Goal: Obtain resource: Download file/media

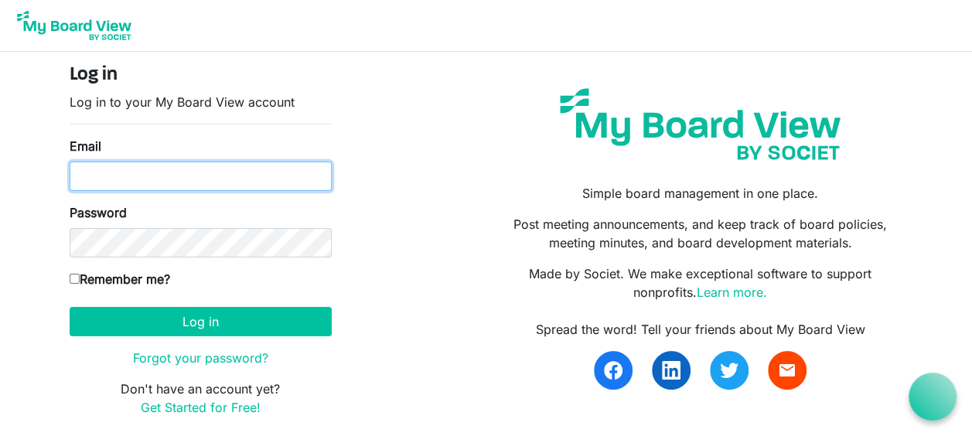
type input "[PERSON_NAME][EMAIL_ADDRESS][PERSON_NAME][PERSON_NAME][DOMAIN_NAME]"
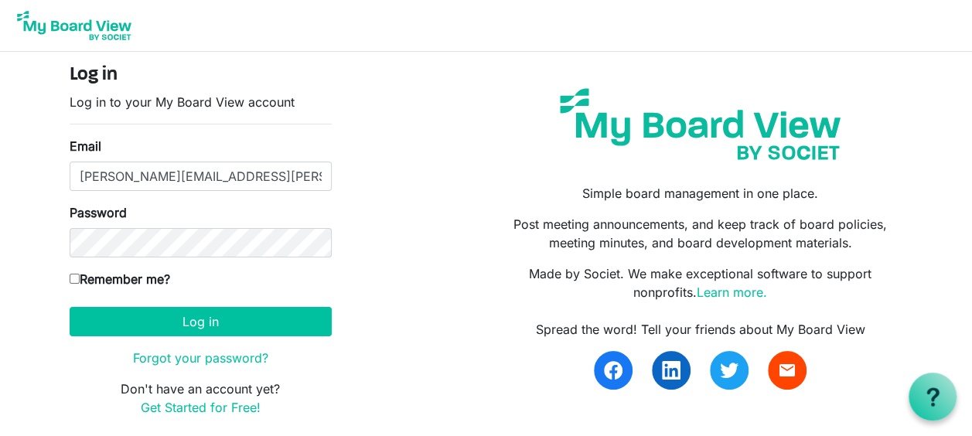
click at [228, 336] on form "Log in Log in to your My Board View account Email Tiffany.Skaggs@Tyson.com Pass…" at bounding box center [201, 240] width 262 height 352
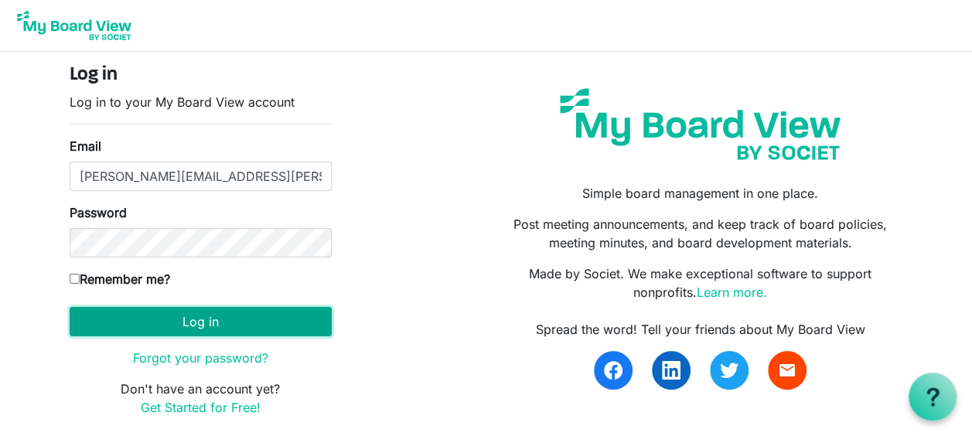
click at [223, 324] on button "Log in" at bounding box center [201, 321] width 262 height 29
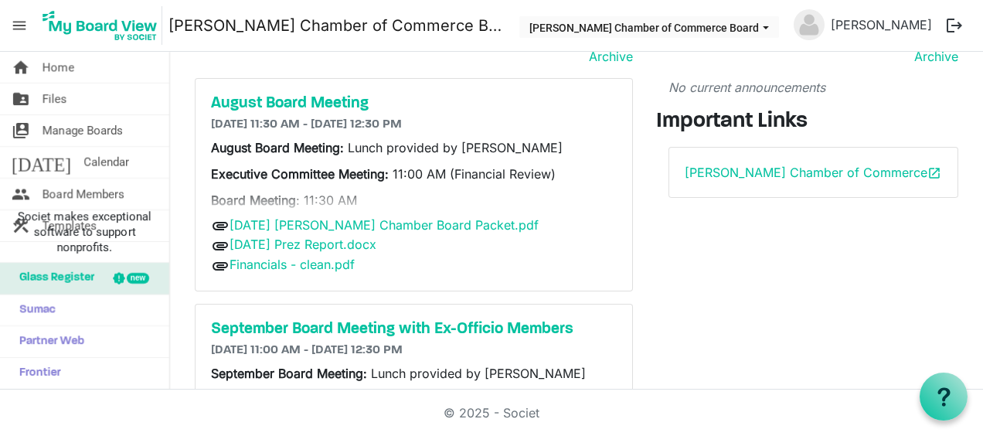
scroll to position [77, 0]
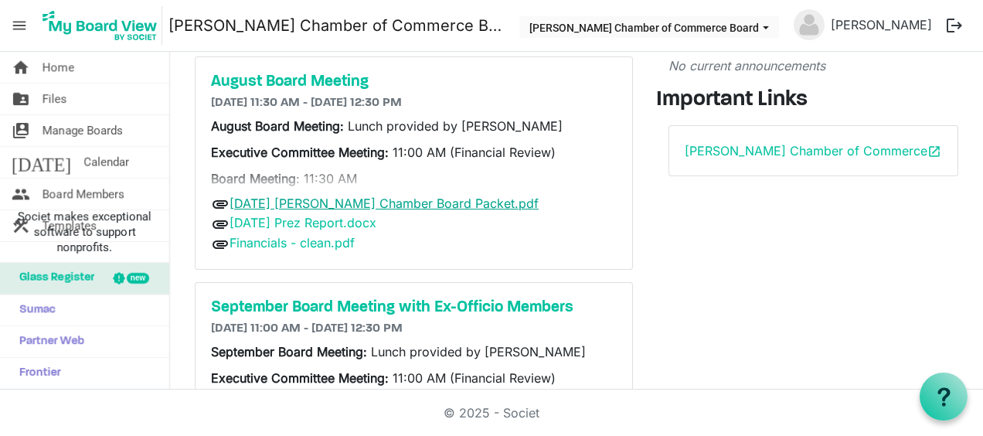
click at [430, 201] on link "[DATE] [PERSON_NAME] Chamber Board Packet.pdf" at bounding box center [384, 203] width 309 height 15
click at [358, 221] on link "[DATE] Prez Report.docx" at bounding box center [303, 222] width 147 height 15
click at [315, 243] on link "Financials - clean.pdf" at bounding box center [292, 242] width 125 height 15
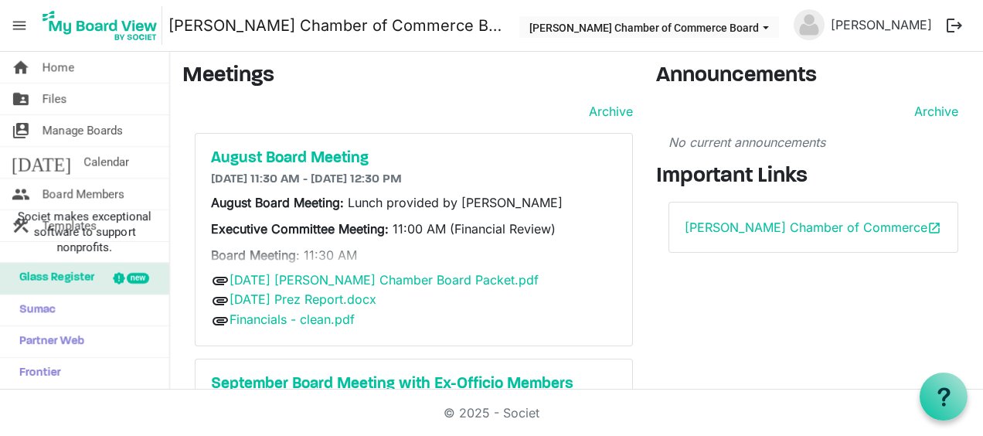
scroll to position [0, 0]
